Goal: Find specific page/section: Find specific page/section

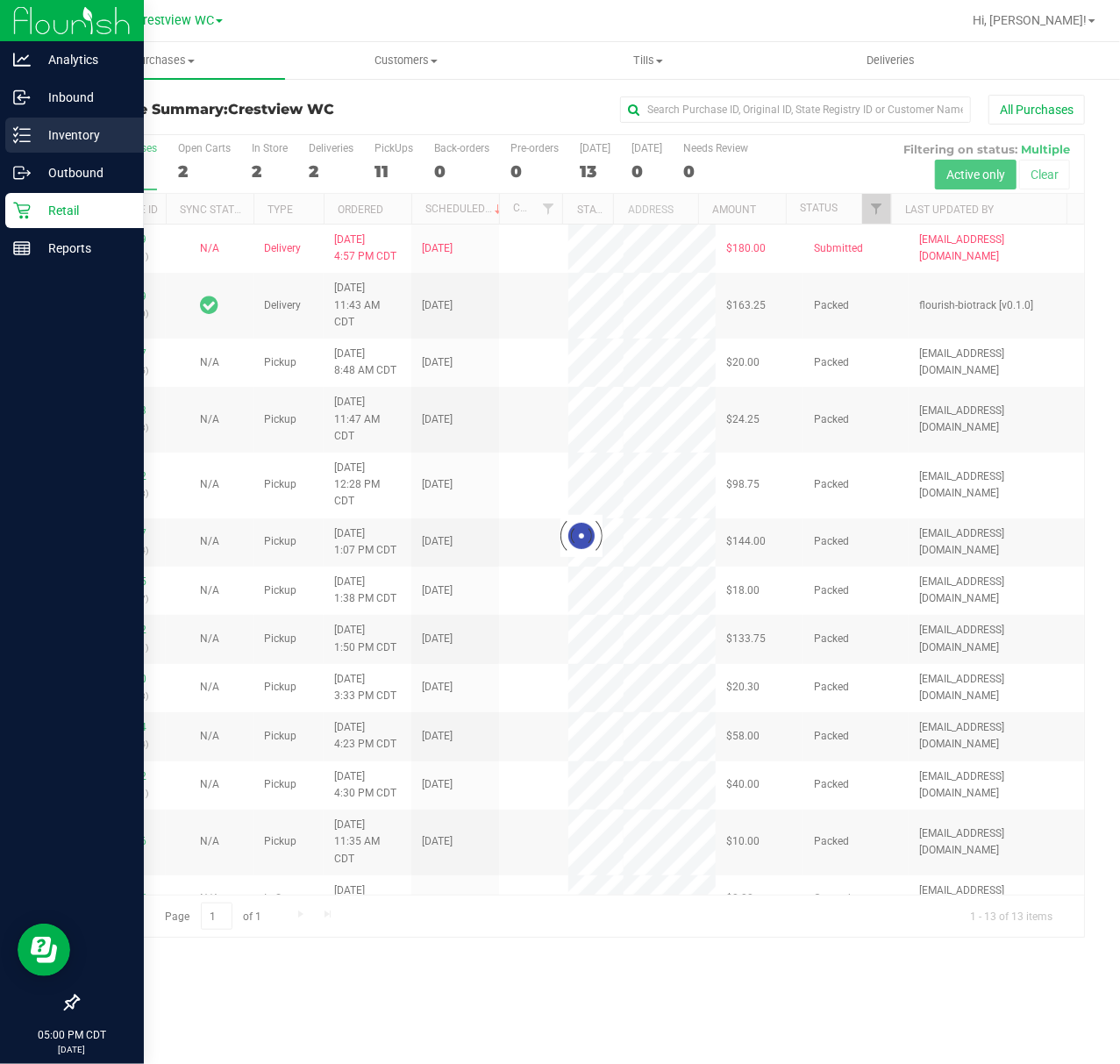
drag, startPoint x: 0, startPoint y: 0, endPoint x: 4, endPoint y: 125, distance: 125.1
click at [4, 125] on link "Inventory" at bounding box center [72, 136] width 144 height 38
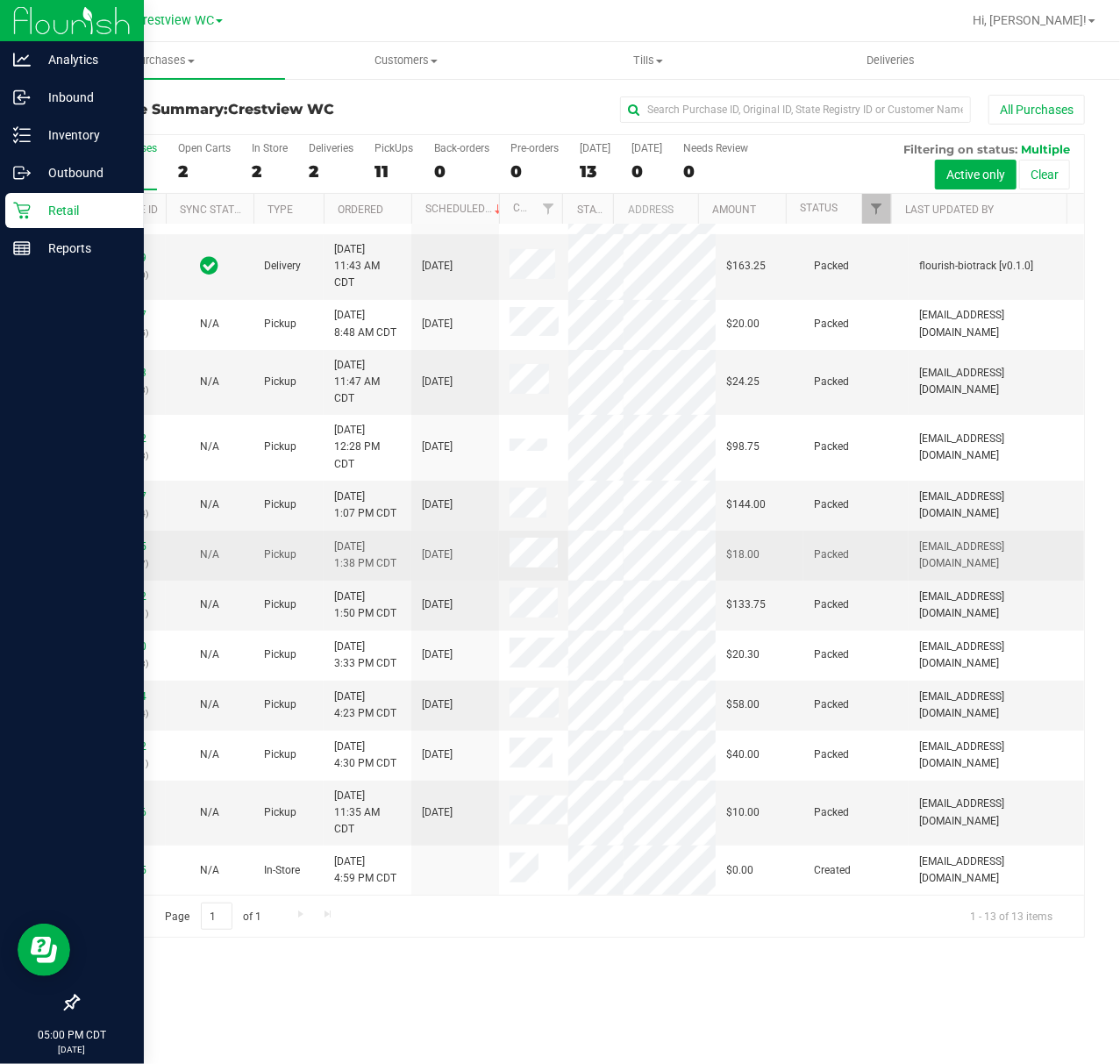
scroll to position [116, 0]
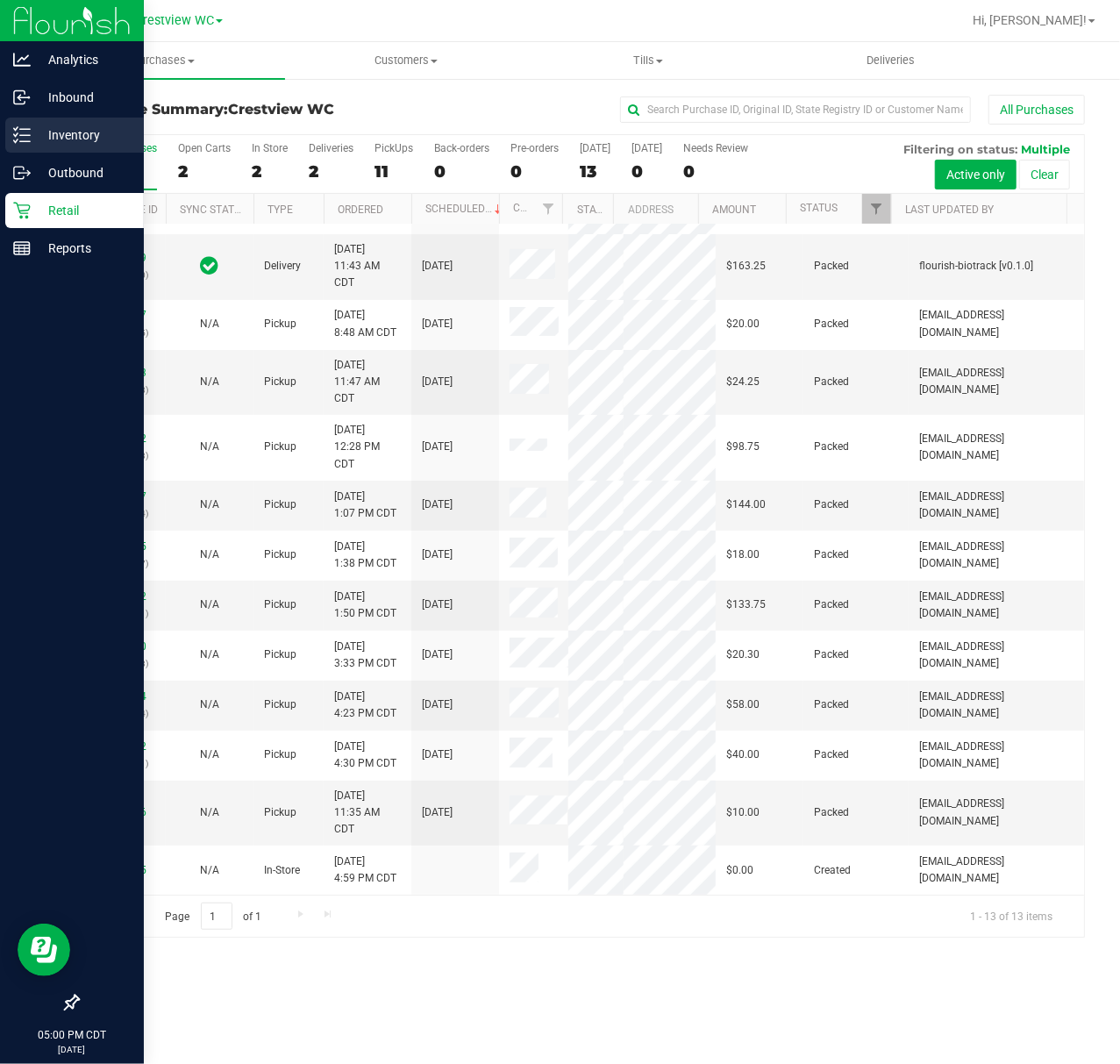
click at [32, 146] on div "Inventory" at bounding box center [75, 135] width 139 height 35
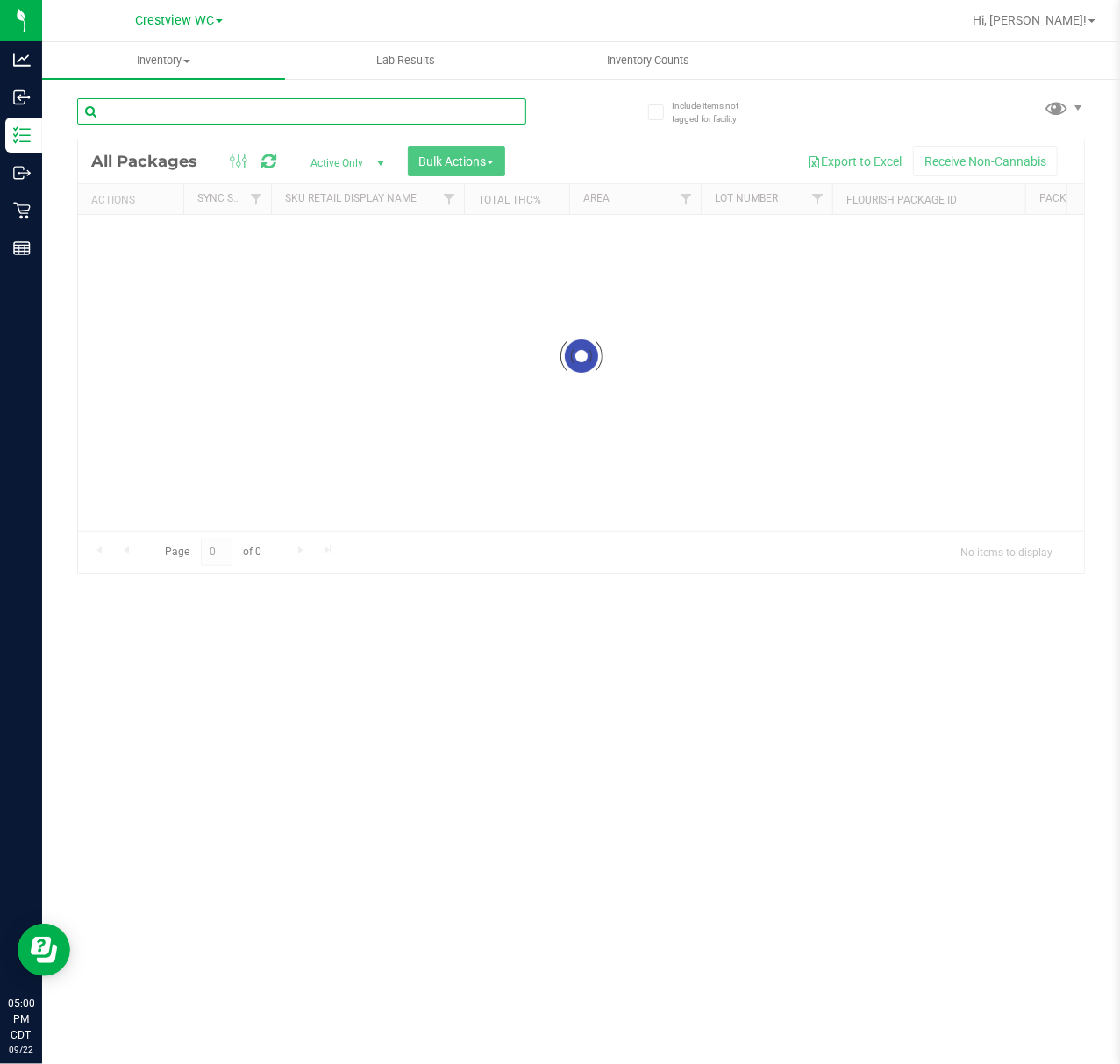
click at [229, 119] on input "text" at bounding box center [302, 111] width 449 height 26
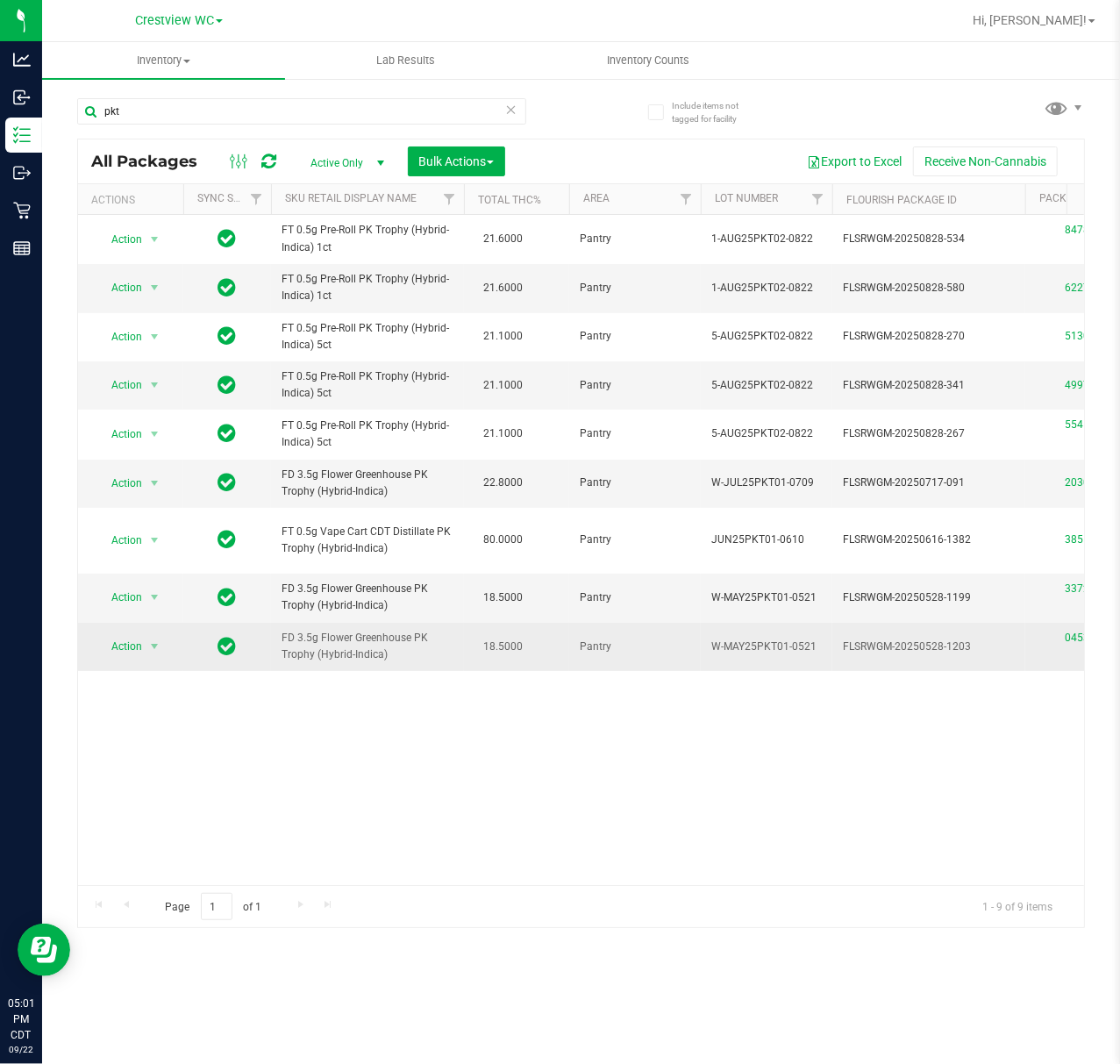
drag, startPoint x: 389, startPoint y: 667, endPoint x: 247, endPoint y: 639, distance: 144.7
copy tr "FD 3.5g Flower Greenhouse PK Trophy (Hybrid-Indica)"
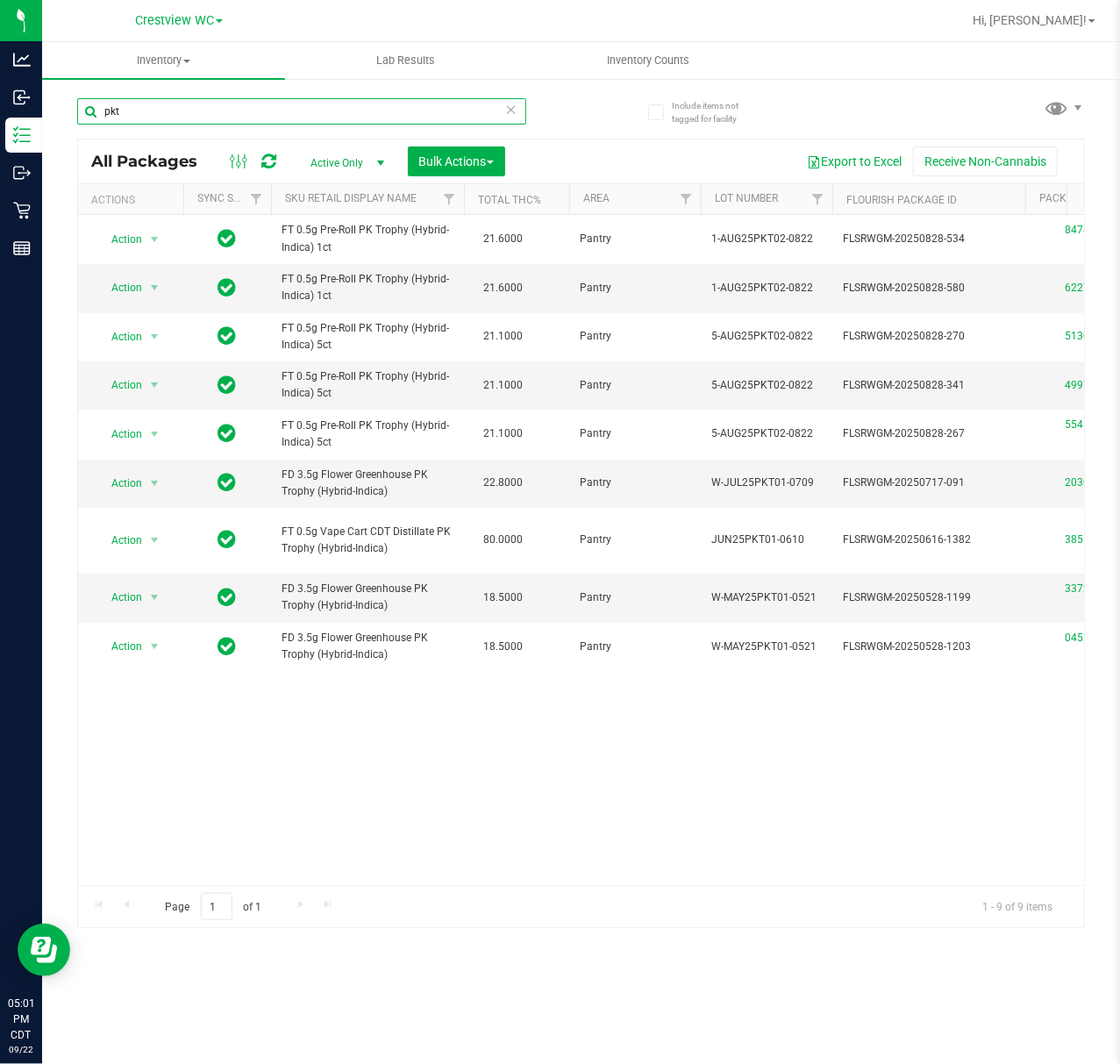
click at [352, 104] on input "pkt" at bounding box center [302, 111] width 449 height 26
paste input "FD 3.5g Flower Greenhouse PK Trophy (Hybrid-Indica)"
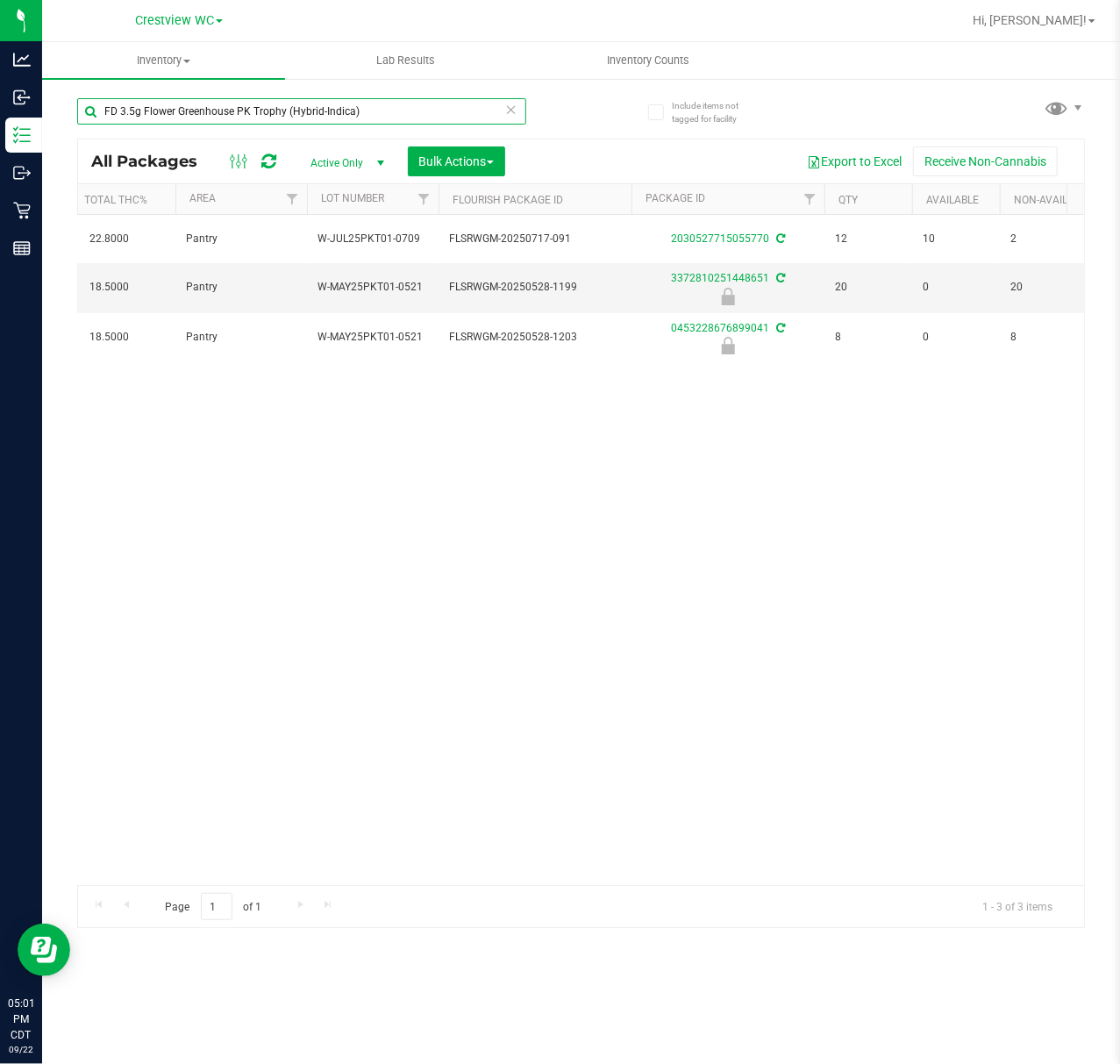
type input "FD 3.5g Flower Greenhouse PK Trophy (Hybrid-Indica)"
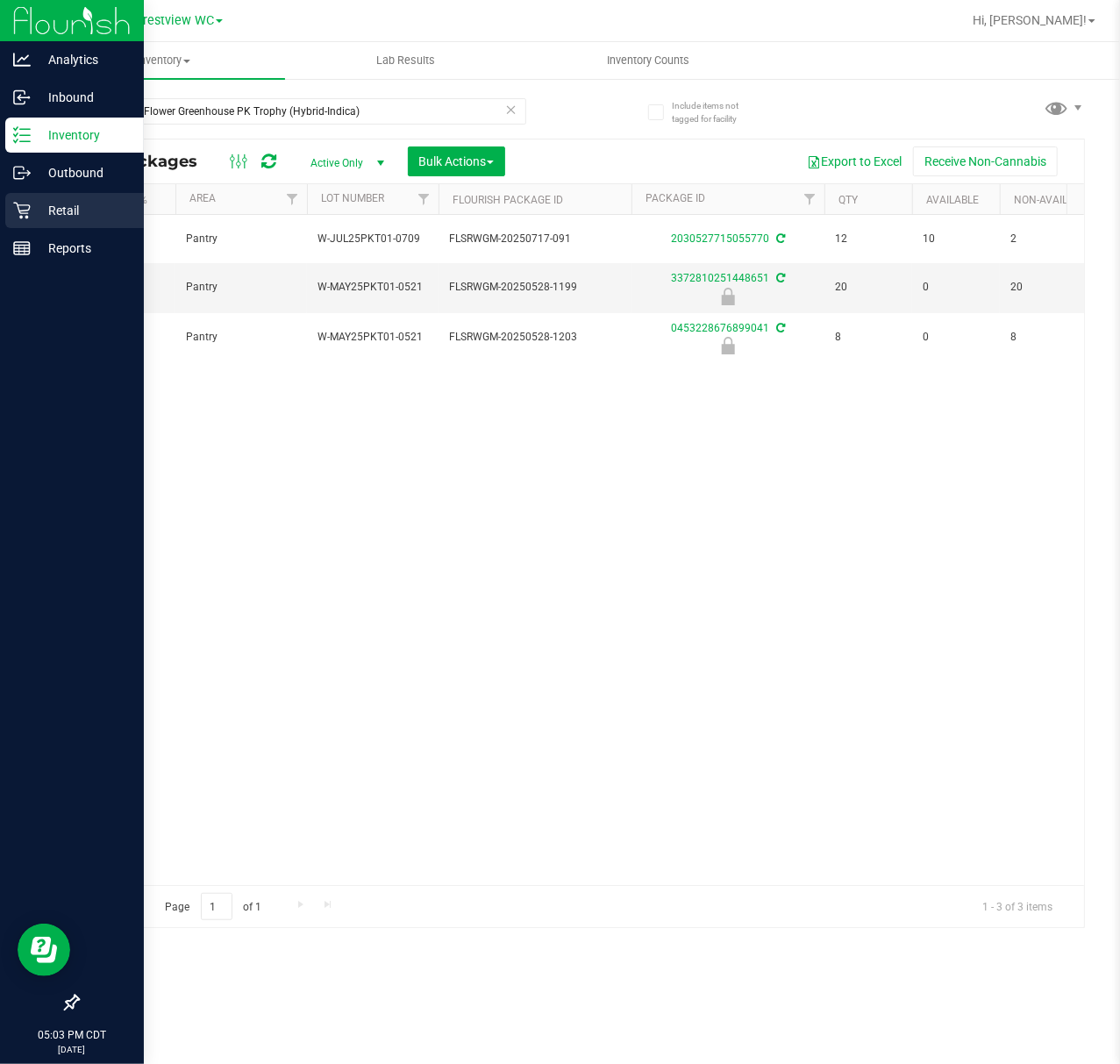
click at [39, 217] on p "Retail" at bounding box center [83, 210] width 105 height 21
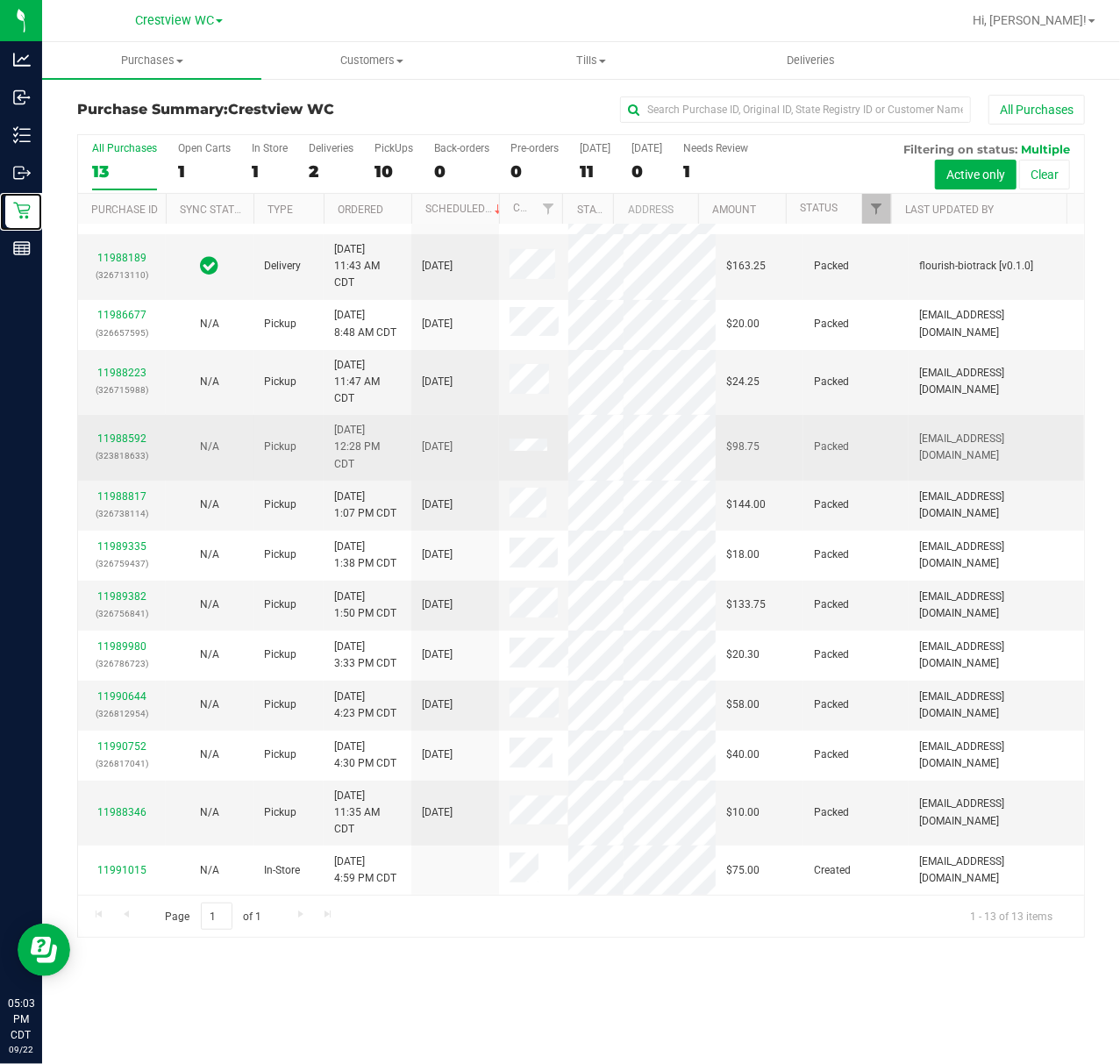
scroll to position [116, 0]
